Goal: Task Accomplishment & Management: Manage account settings

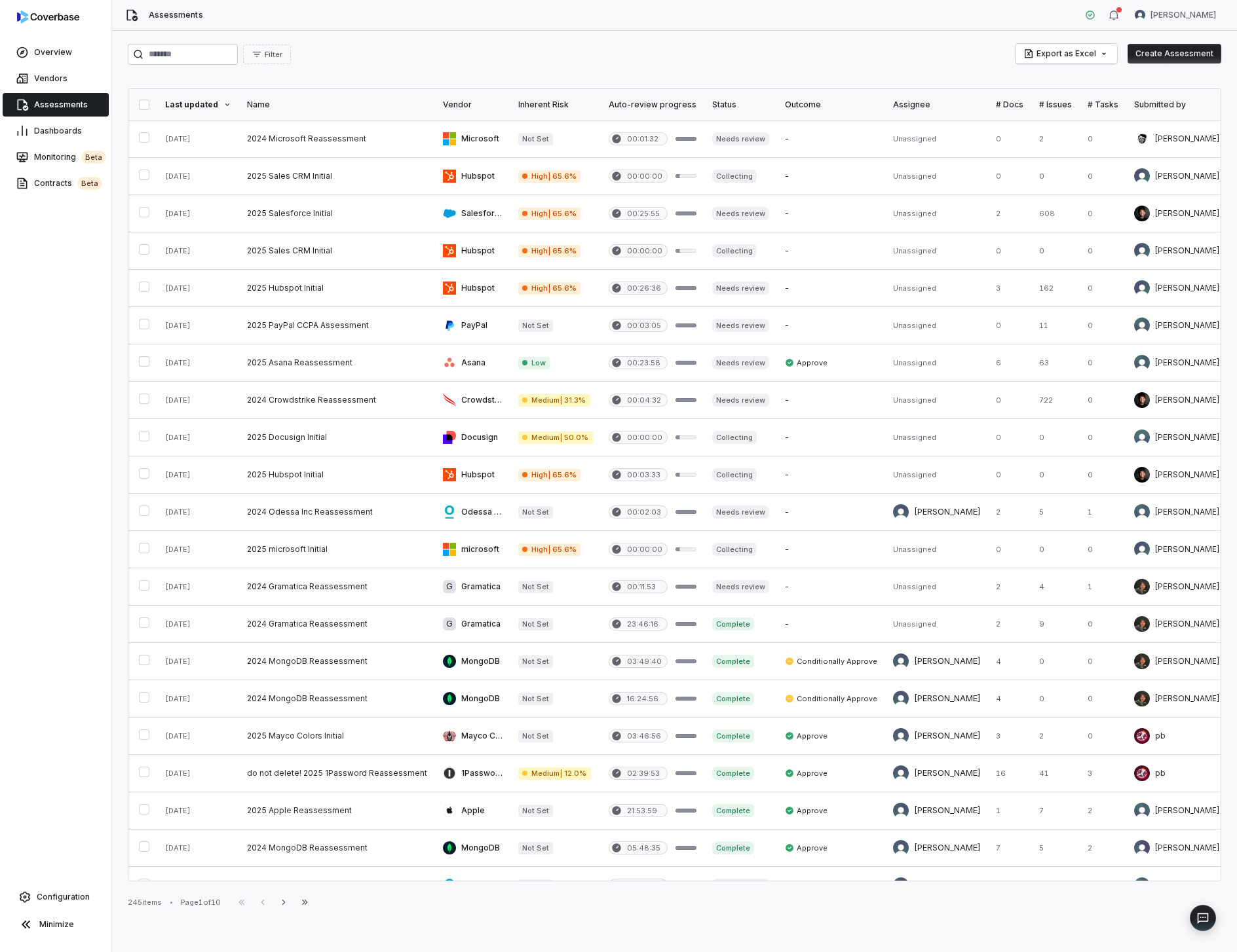
click at [36, 95] on link "Assessments" at bounding box center [55, 105] width 106 height 23
click at [60, 93] on link "Assessments" at bounding box center [55, 105] width 106 height 23
click at [88, 81] on link "Vendors" at bounding box center [55, 78] width 106 height 23
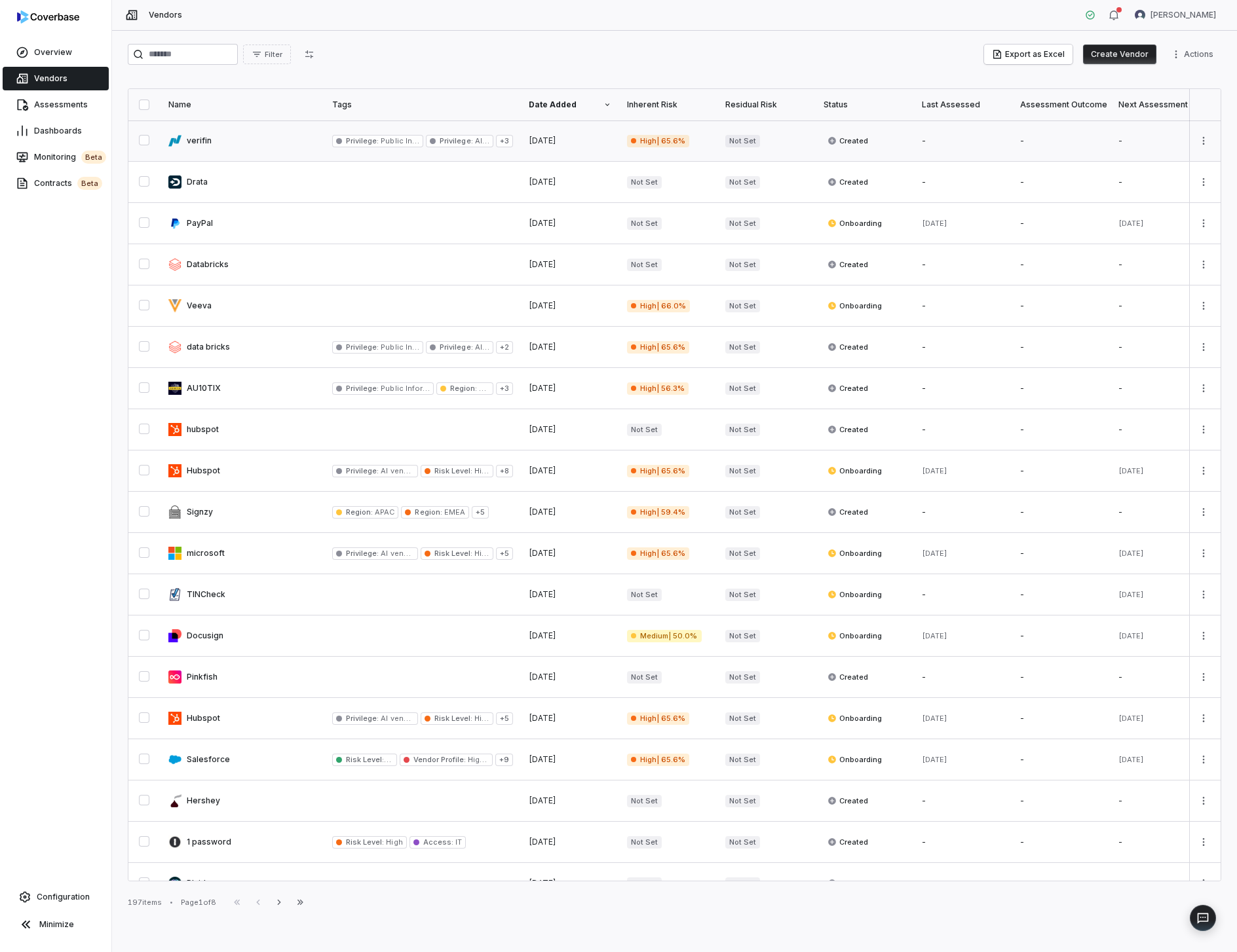
click at [251, 150] on link at bounding box center [242, 140] width 164 height 40
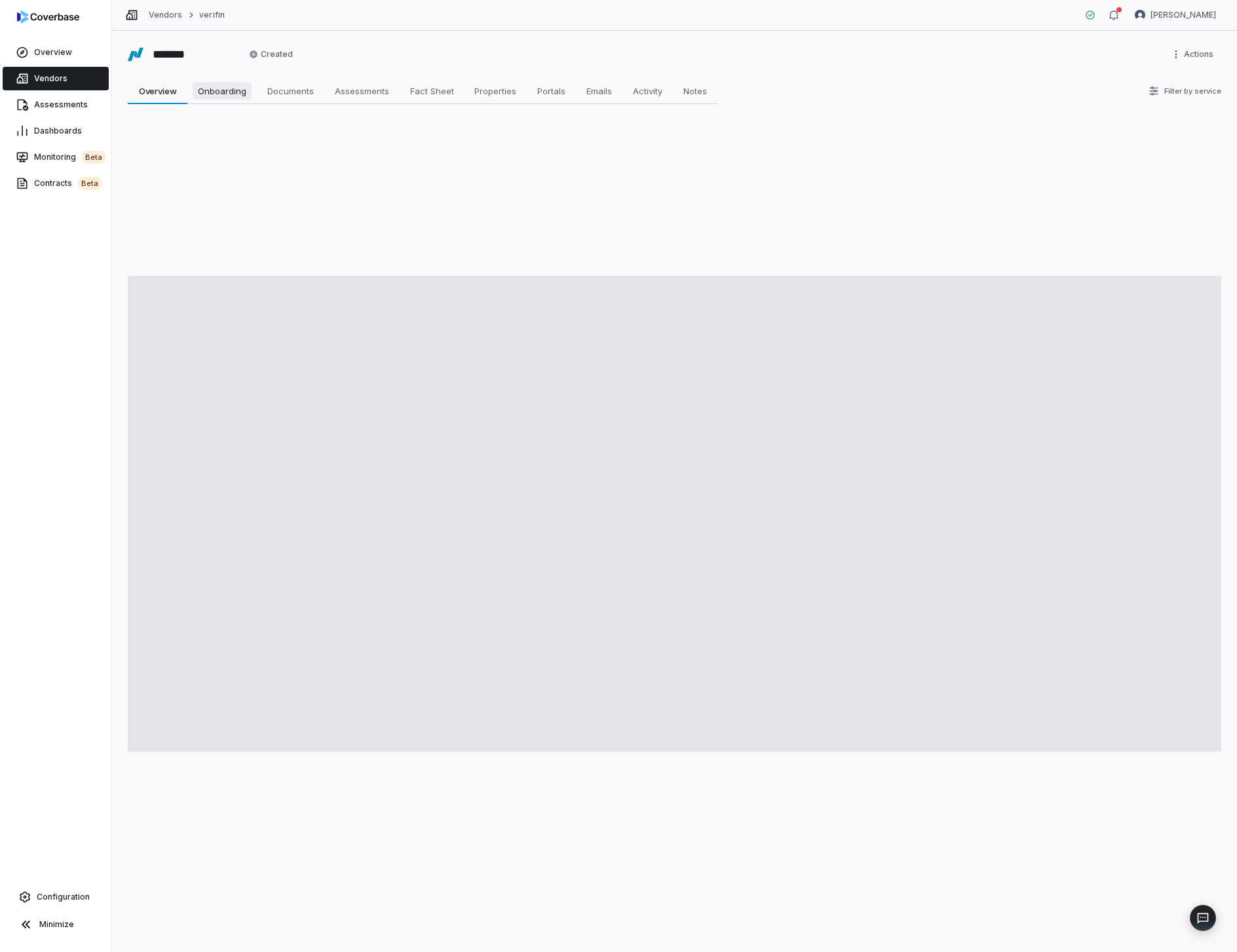
click at [209, 88] on span "Onboarding" at bounding box center [222, 91] width 59 height 17
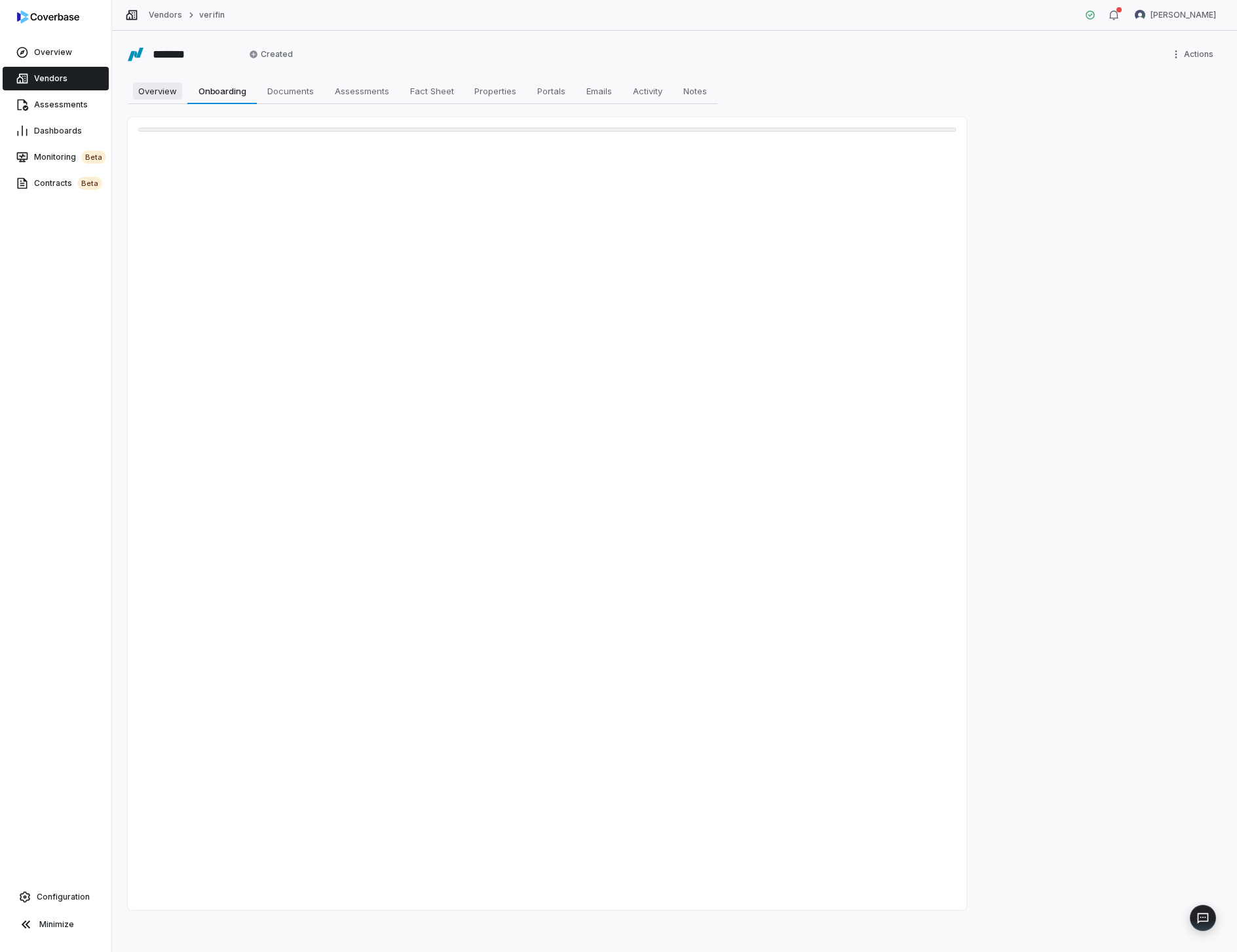
click at [135, 99] on span "Overview" at bounding box center [157, 91] width 49 height 17
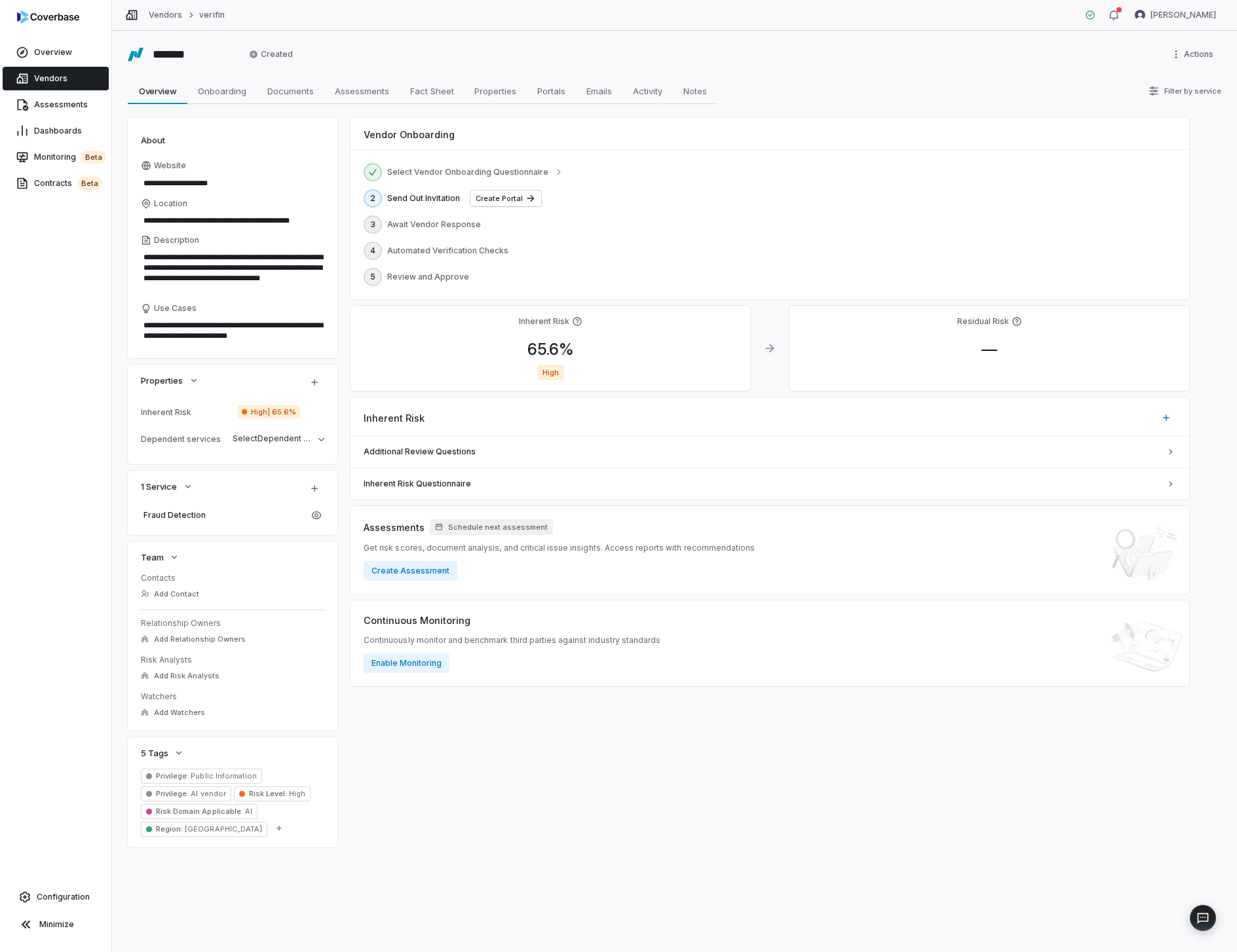
type textarea "*"
